Goal: Information Seeking & Learning: Find specific fact

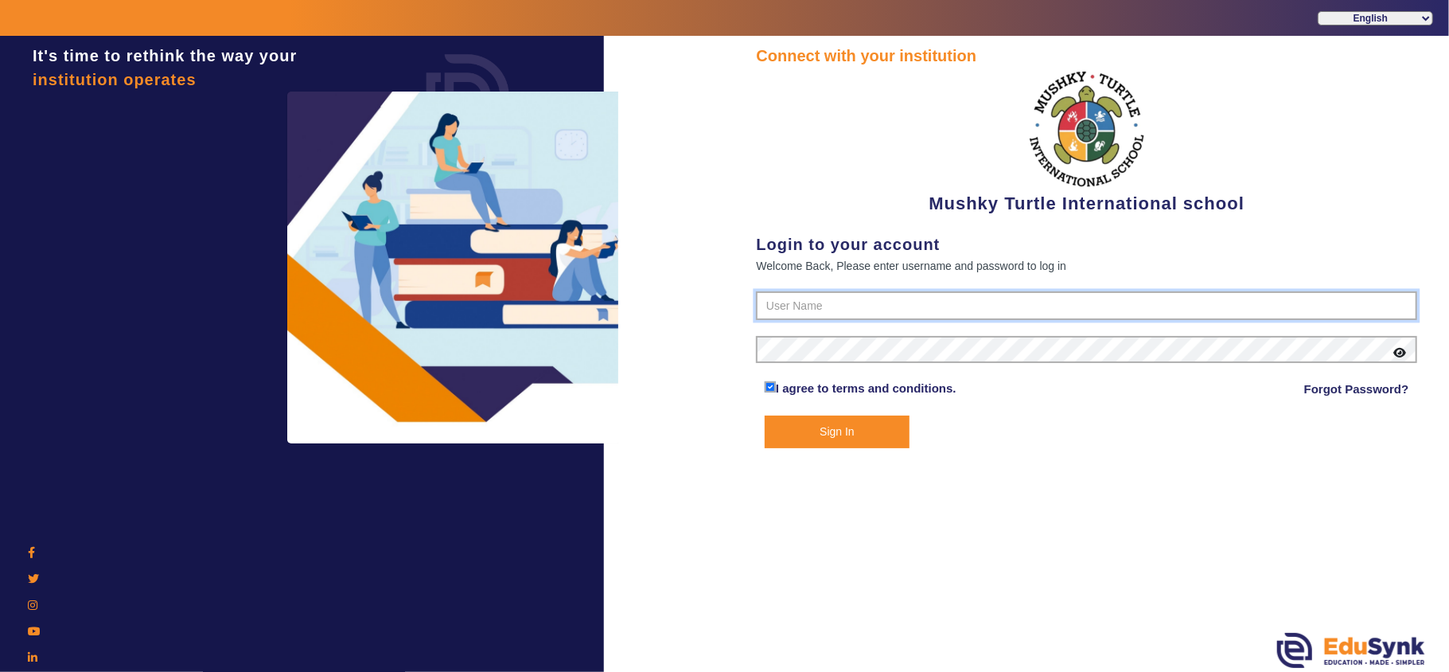
type input "9950605811"
click at [858, 428] on button "Sign In" at bounding box center [837, 431] width 145 height 33
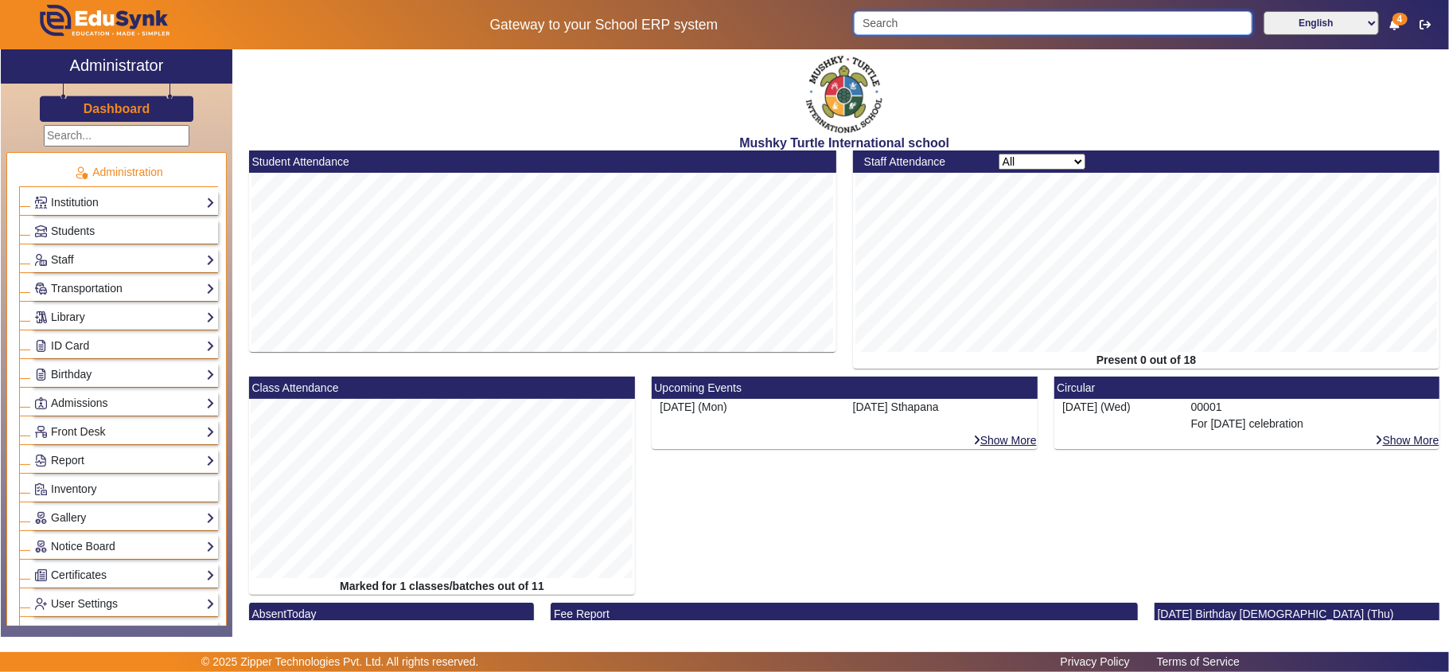
click at [922, 20] on input "Search" at bounding box center [1053, 23] width 399 height 24
paste input "8824700631"
type input "8"
click at [921, 23] on input "Search" at bounding box center [1053, 23] width 399 height 24
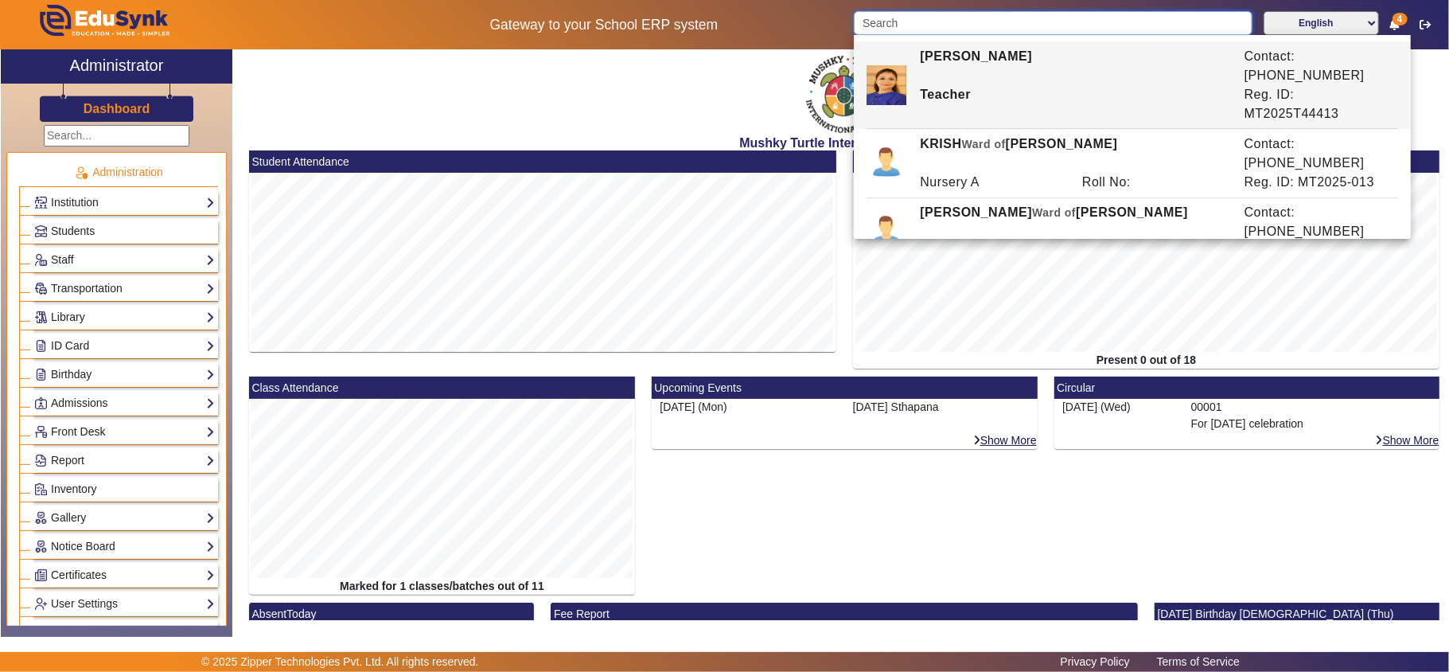
paste input "8824700631"
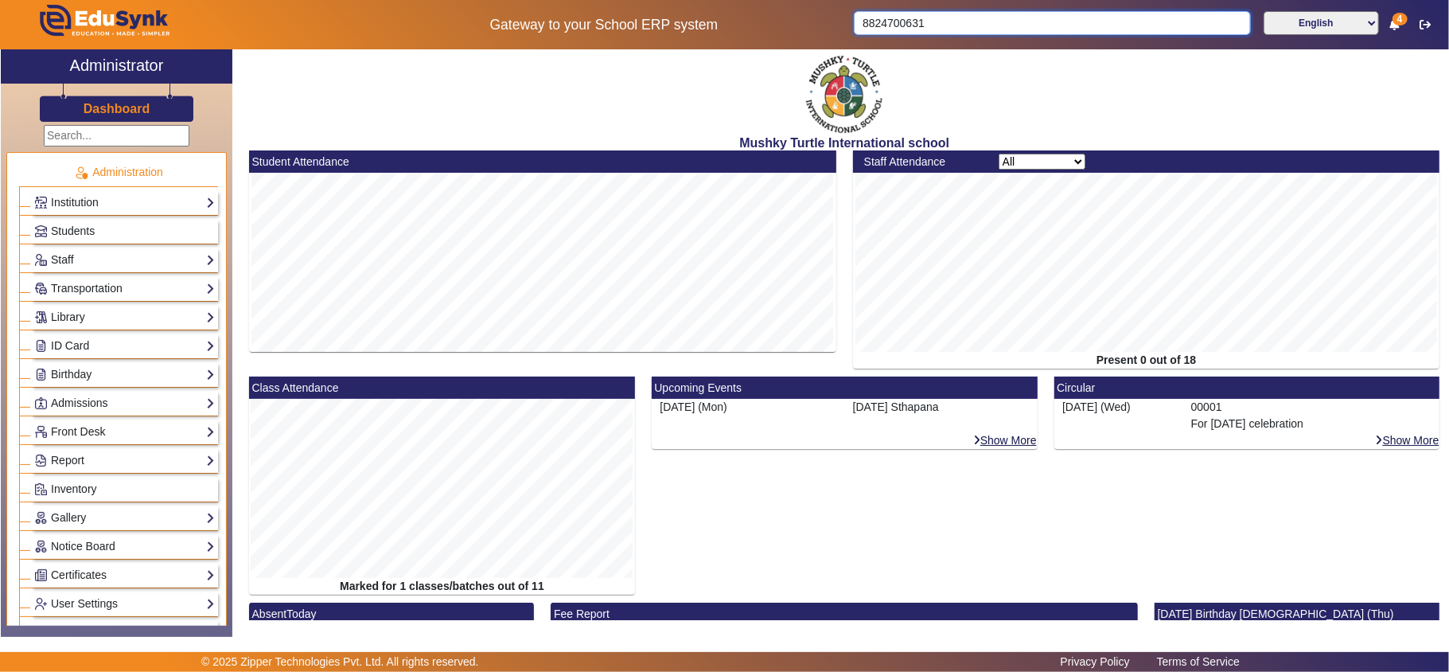
drag, startPoint x: 856, startPoint y: 22, endPoint x: 813, endPoint y: 38, distance: 45.8
click at [855, 25] on input "8824700631" at bounding box center [1052, 23] width 397 height 24
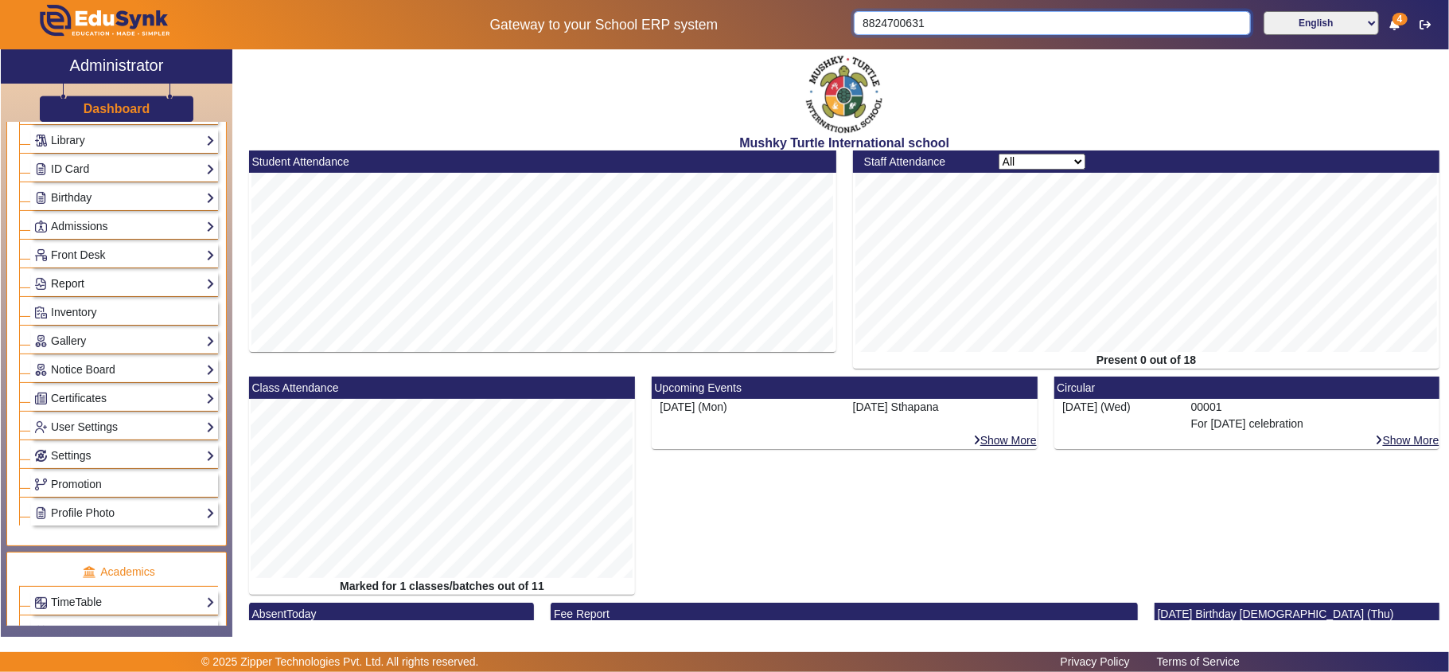
type input "8824700631"
click at [81, 290] on link "Report" at bounding box center [124, 284] width 181 height 18
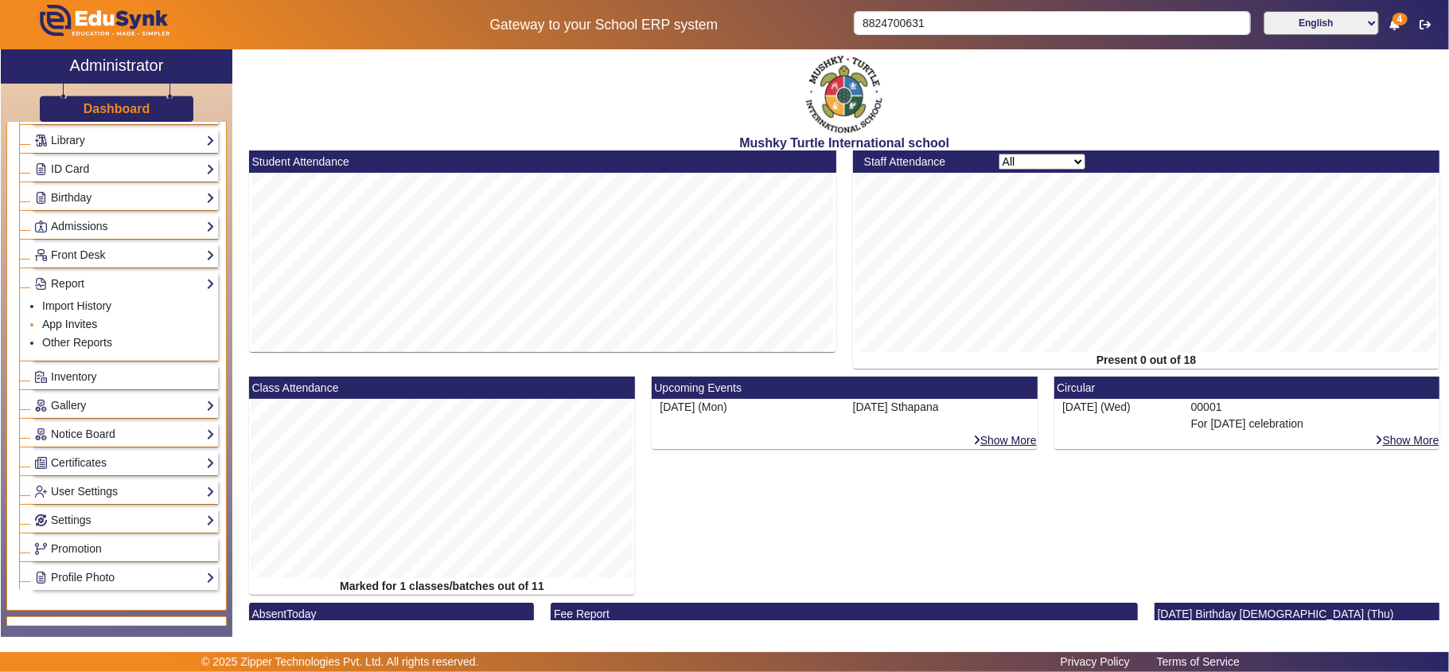
click at [78, 325] on link "App Invites" at bounding box center [69, 324] width 55 height 13
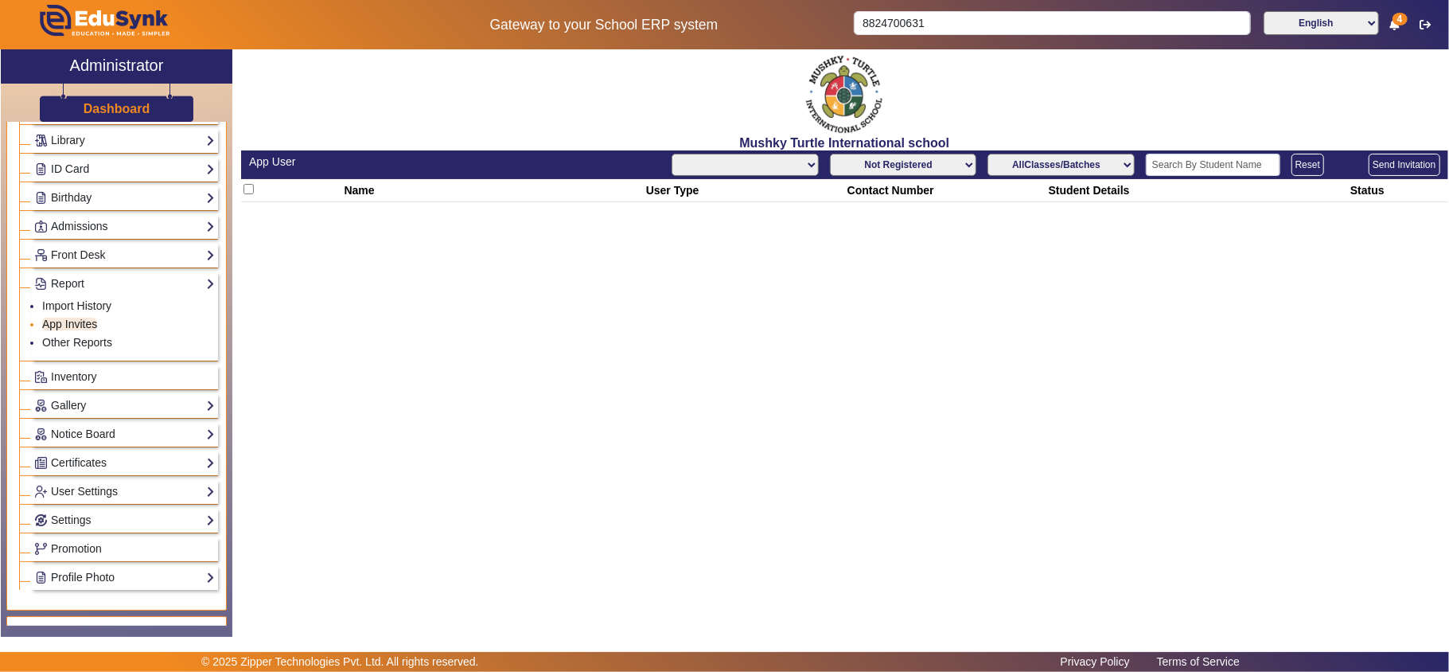
select select "All"
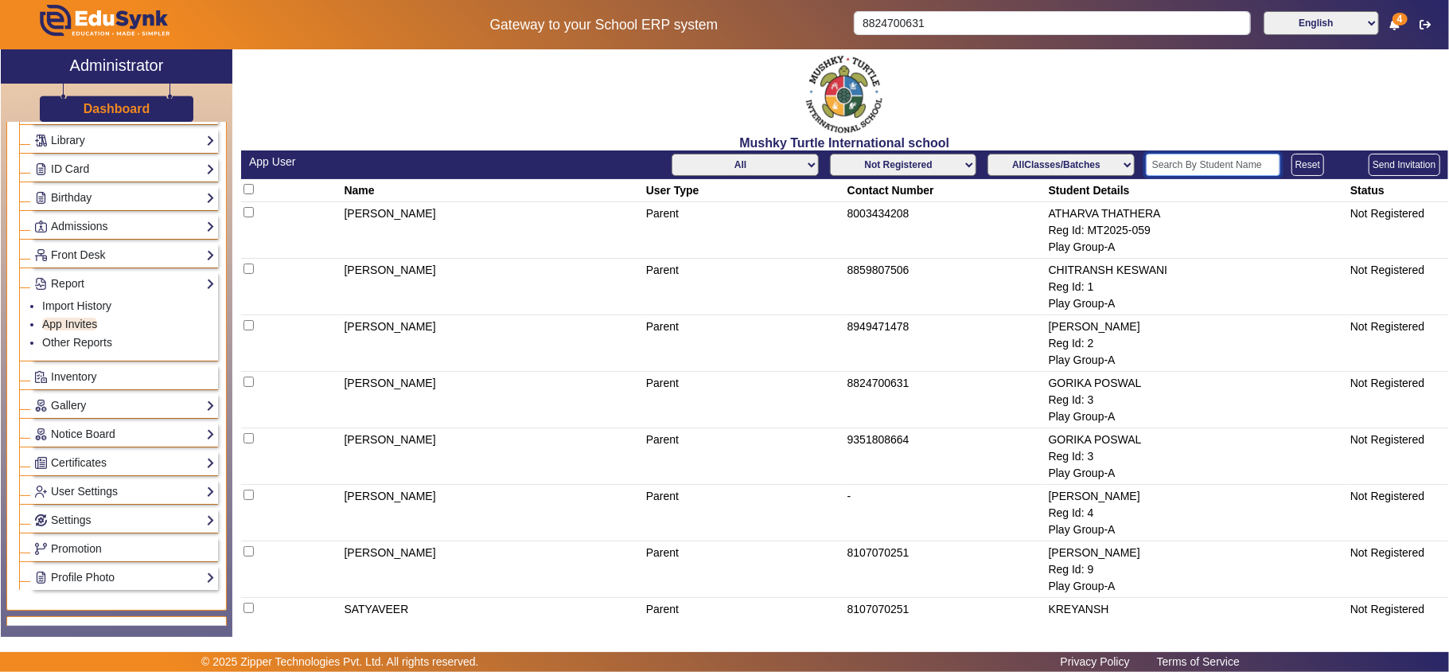
click at [1156, 162] on input "text" at bounding box center [1213, 165] width 134 height 22
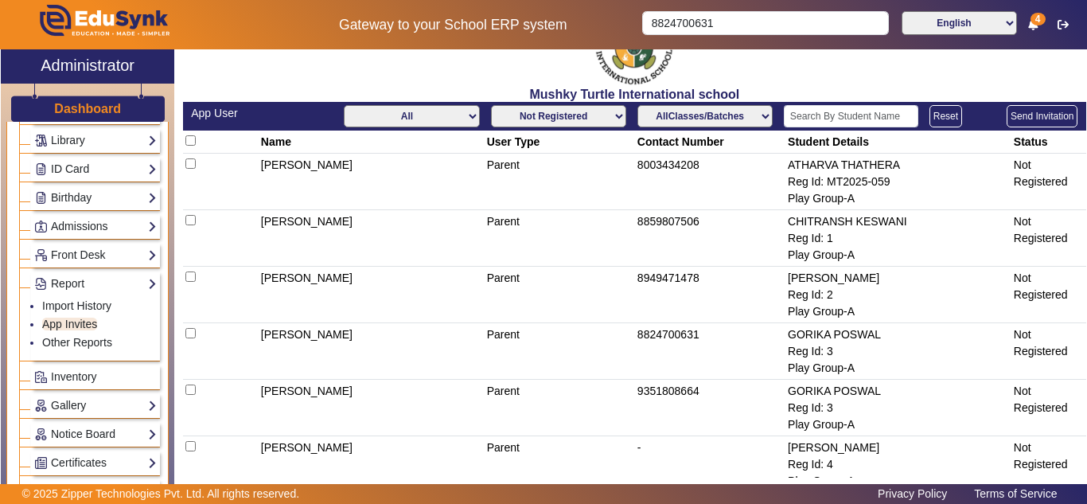
scroll to position [49, 0]
click at [707, 329] on td "8824700631" at bounding box center [709, 351] width 150 height 57
drag, startPoint x: 657, startPoint y: 335, endPoint x: 723, endPoint y: 328, distance: 67.2
click at [723, 328] on td "8824700631" at bounding box center [709, 351] width 150 height 57
click at [728, 328] on td "8824700631" at bounding box center [709, 351] width 150 height 57
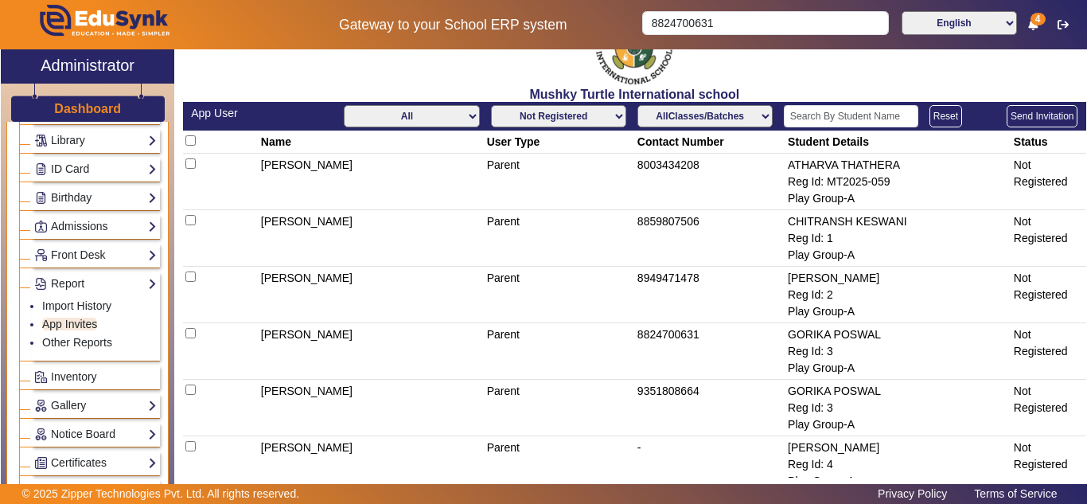
click at [653, 348] on td "8824700631" at bounding box center [709, 351] width 150 height 57
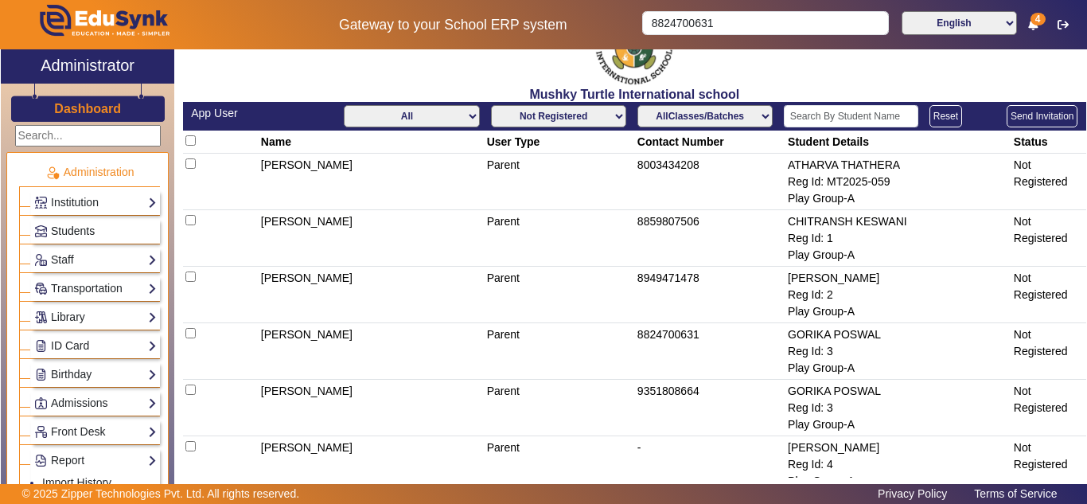
click at [76, 232] on span "Students" at bounding box center [73, 230] width 44 height 13
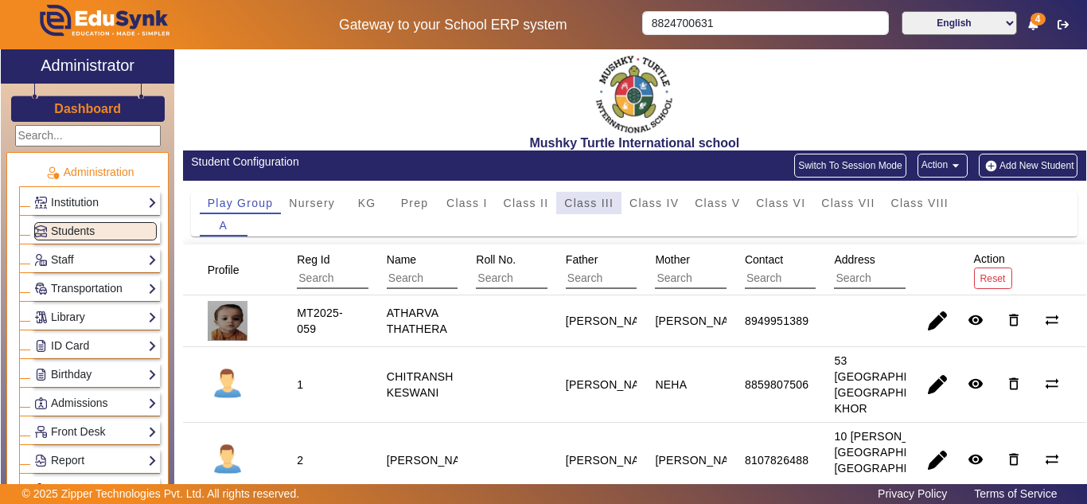
click at [614, 197] on div "Class III" at bounding box center [588, 203] width 65 height 22
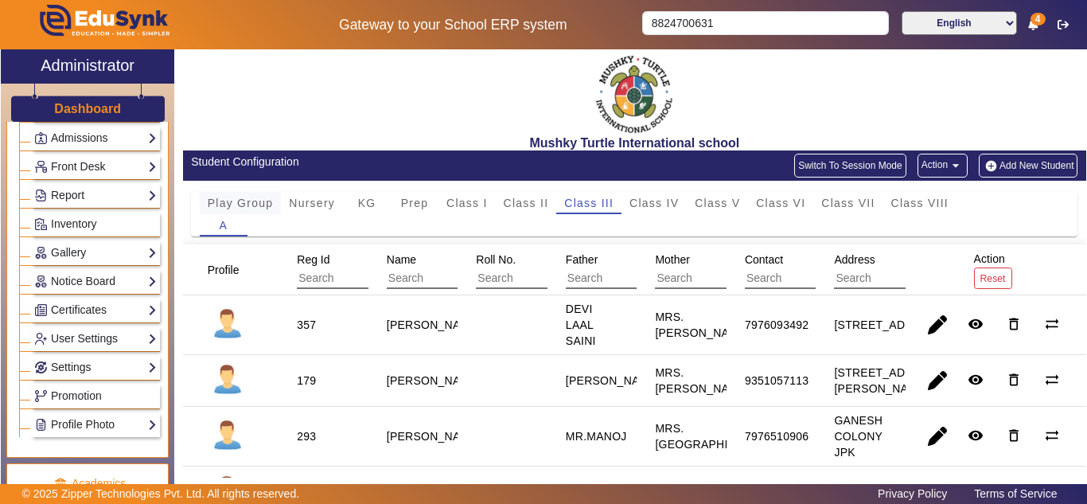
click at [259, 201] on span "Play Group" at bounding box center [241, 202] width 66 height 11
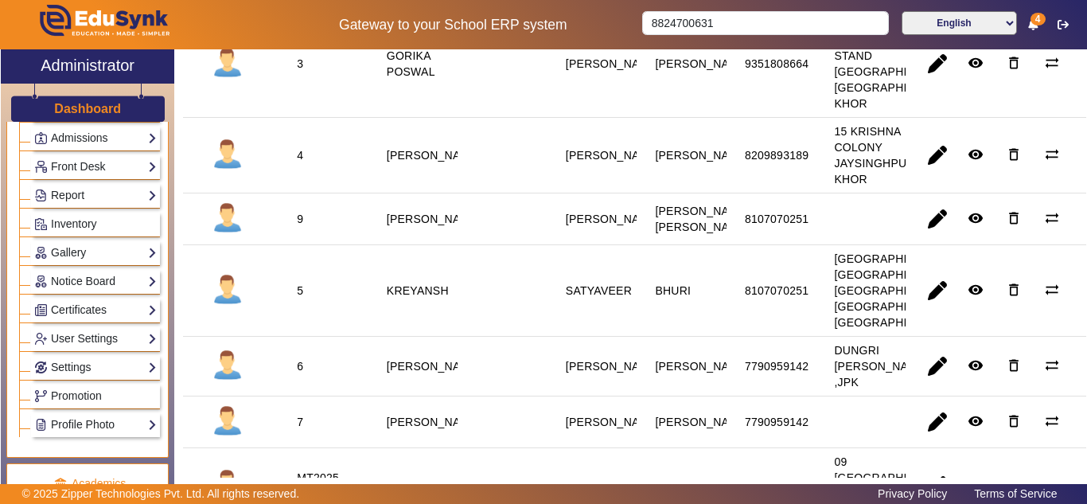
scroll to position [356, 0]
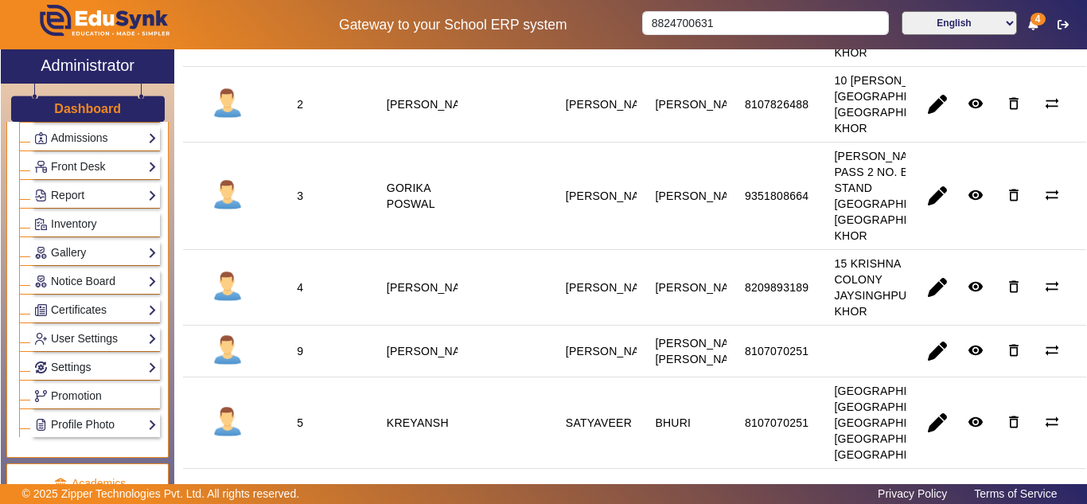
drag, startPoint x: 484, startPoint y: 361, endPoint x: 826, endPoint y: 365, distance: 342.2
click at [826, 365] on mat-row "9 [PERSON_NAME] [PERSON_NAME] [PERSON_NAME] [PERSON_NAME] 8107070251 remove_red…" at bounding box center [634, 351] width 903 height 52
click at [760, 204] on div "9351808664" at bounding box center [777, 196] width 64 height 16
click at [930, 202] on span "button" at bounding box center [937, 196] width 38 height 38
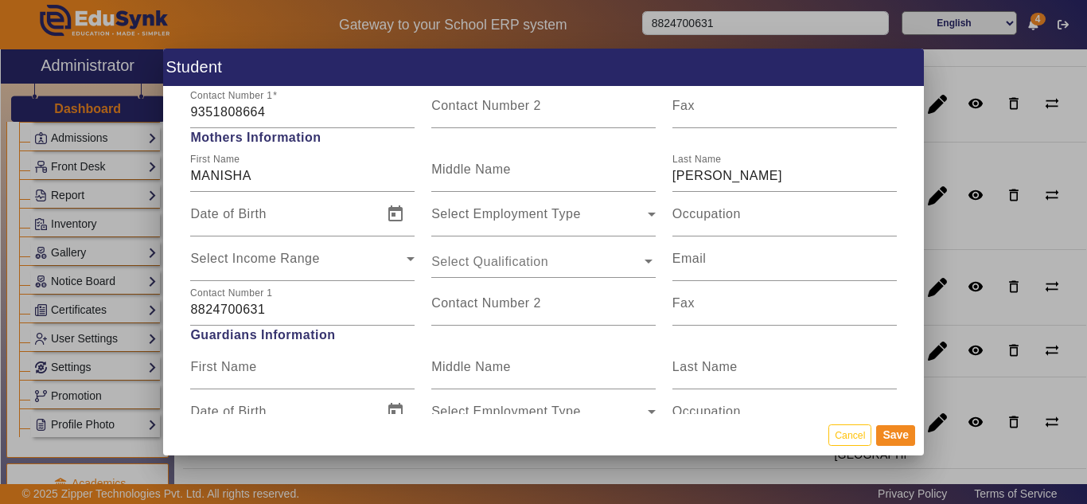
scroll to position [1459, 0]
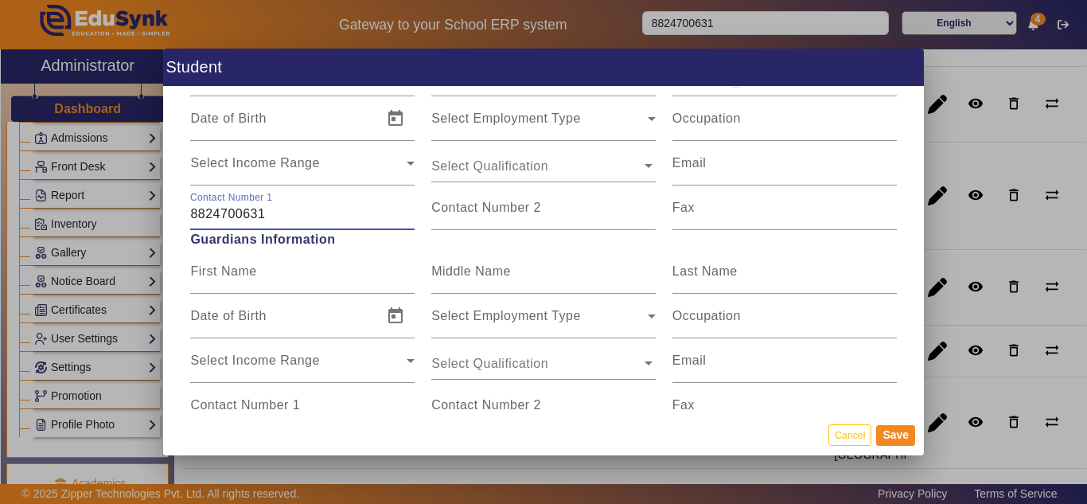
click at [286, 218] on input "8824700631" at bounding box center [302, 214] width 224 height 19
drag, startPoint x: 291, startPoint y: 214, endPoint x: 335, endPoint y: 215, distance: 43.8
click at [335, 215] on input "8824700631" at bounding box center [302, 214] width 224 height 19
click at [219, 212] on input "8824700631" at bounding box center [302, 214] width 224 height 19
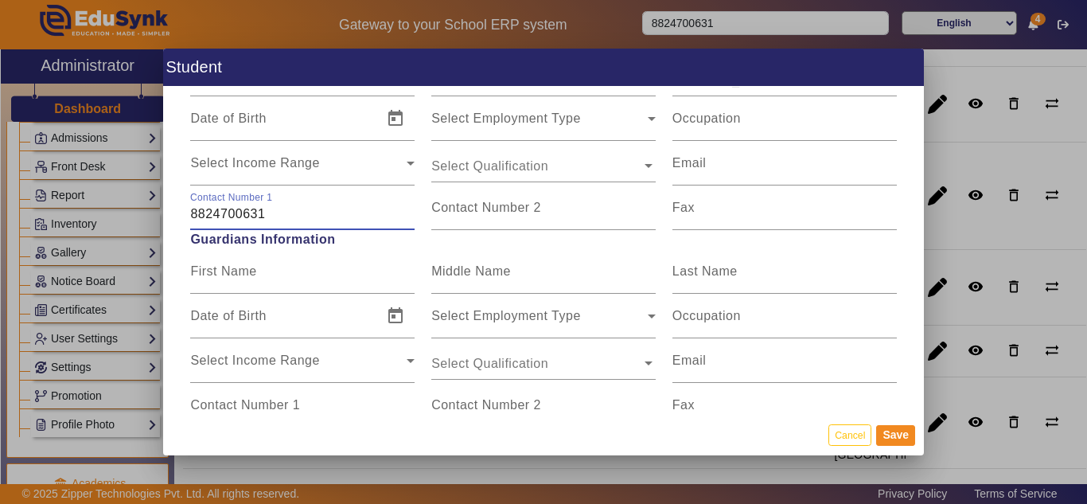
click at [190, 212] on input "8824700631" at bounding box center [302, 214] width 224 height 19
click at [848, 438] on button "Cancel" at bounding box center [849, 434] width 43 height 21
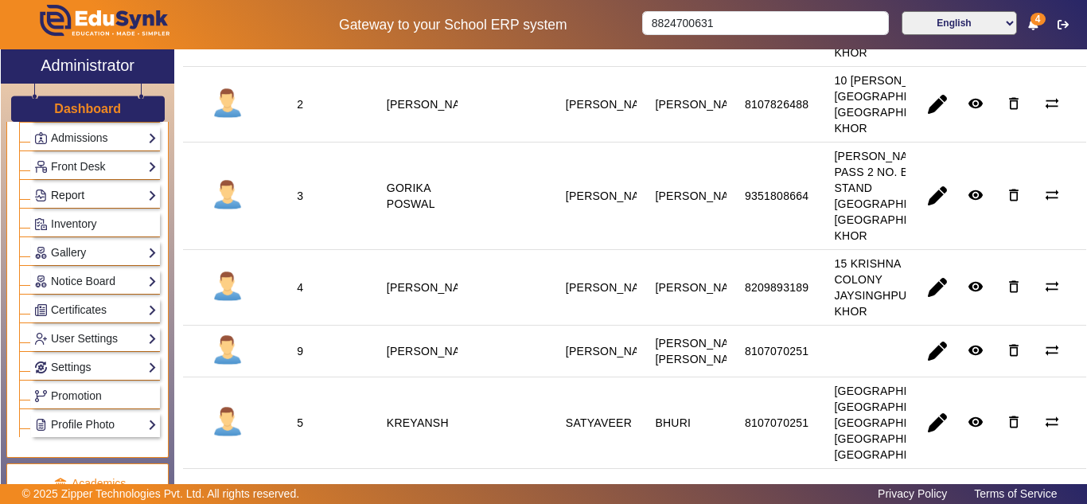
click at [92, 194] on link "Report" at bounding box center [95, 195] width 123 height 18
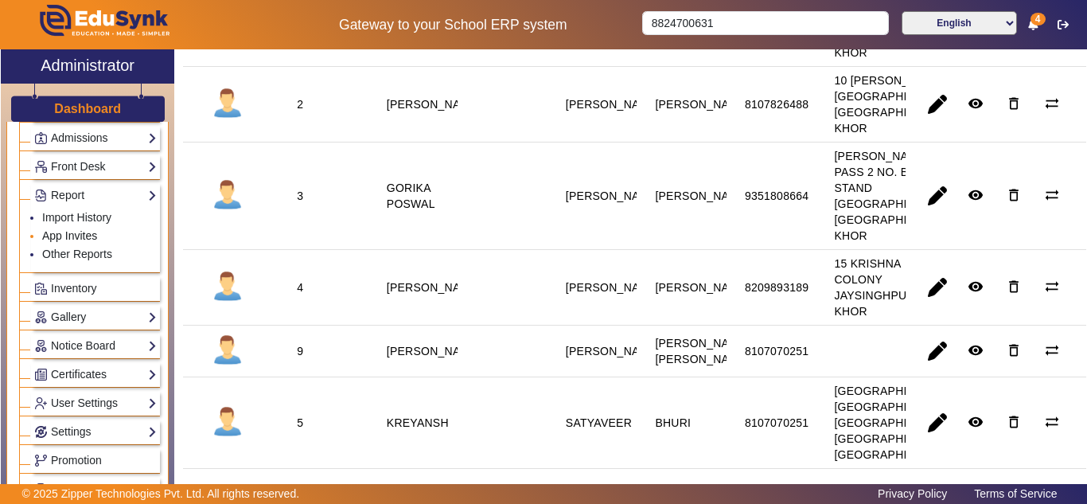
click at [96, 232] on link "App Invites" at bounding box center [69, 235] width 55 height 13
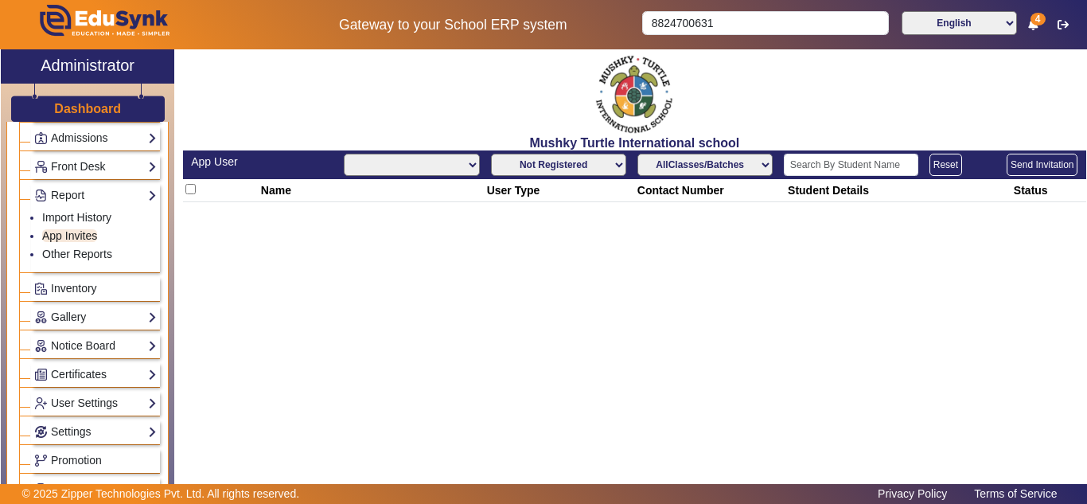
select select "All"
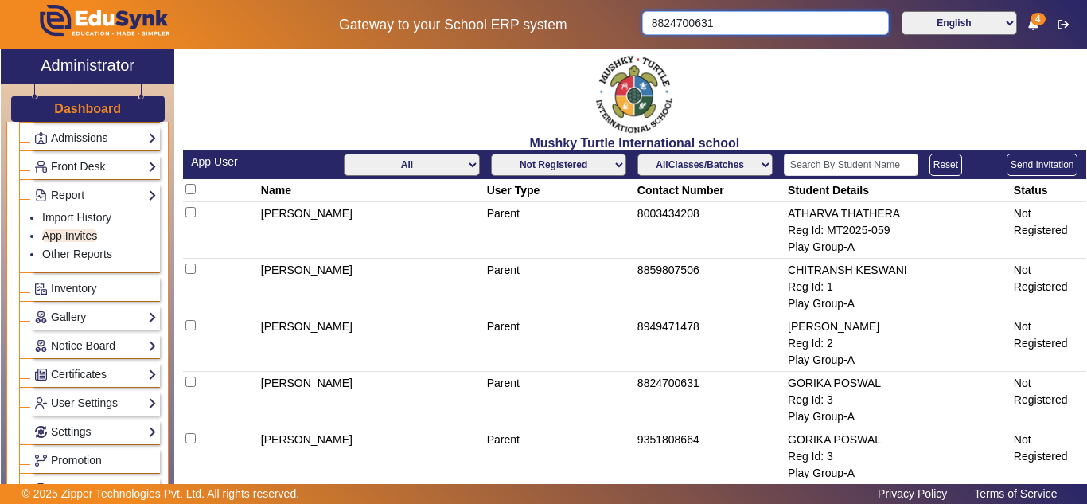
click at [840, 23] on input "8824700631" at bounding box center [765, 23] width 246 height 24
click at [844, 158] on input "text" at bounding box center [851, 165] width 134 height 22
paste input "anushka day"
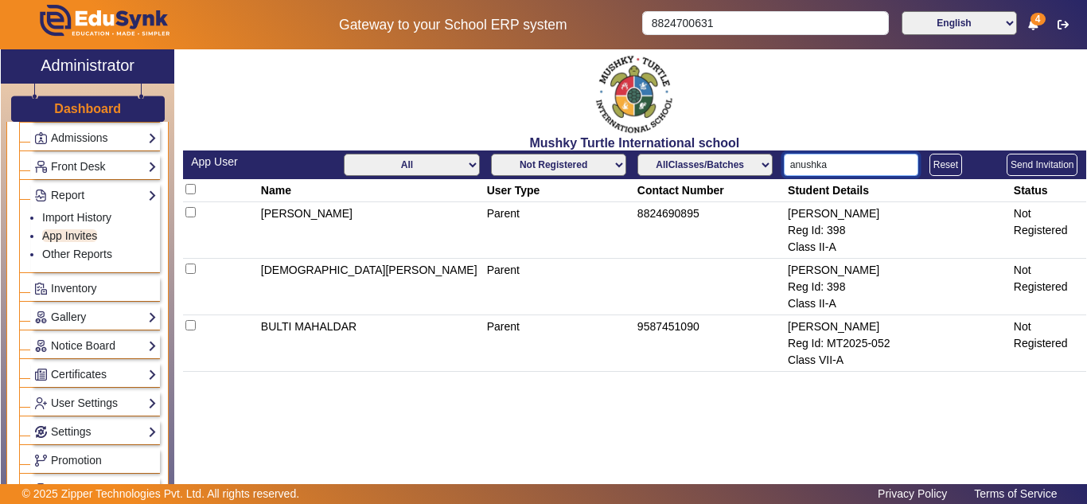
type input "anushka"
click at [665, 212] on td "8824690895" at bounding box center [709, 230] width 150 height 57
copy td "8824690895"
click at [797, 217] on div "[PERSON_NAME]" at bounding box center [898, 213] width 220 height 17
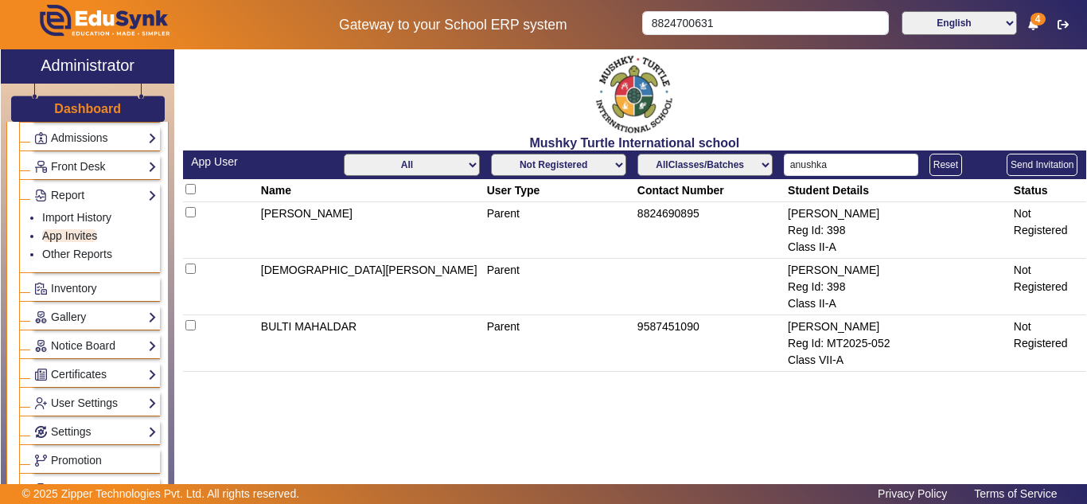
click at [797, 217] on div "[PERSON_NAME]" at bounding box center [898, 213] width 220 height 17
click at [105, 101] on h3 "Dashboard" at bounding box center [87, 108] width 67 height 15
